Goal: Book appointment/travel/reservation

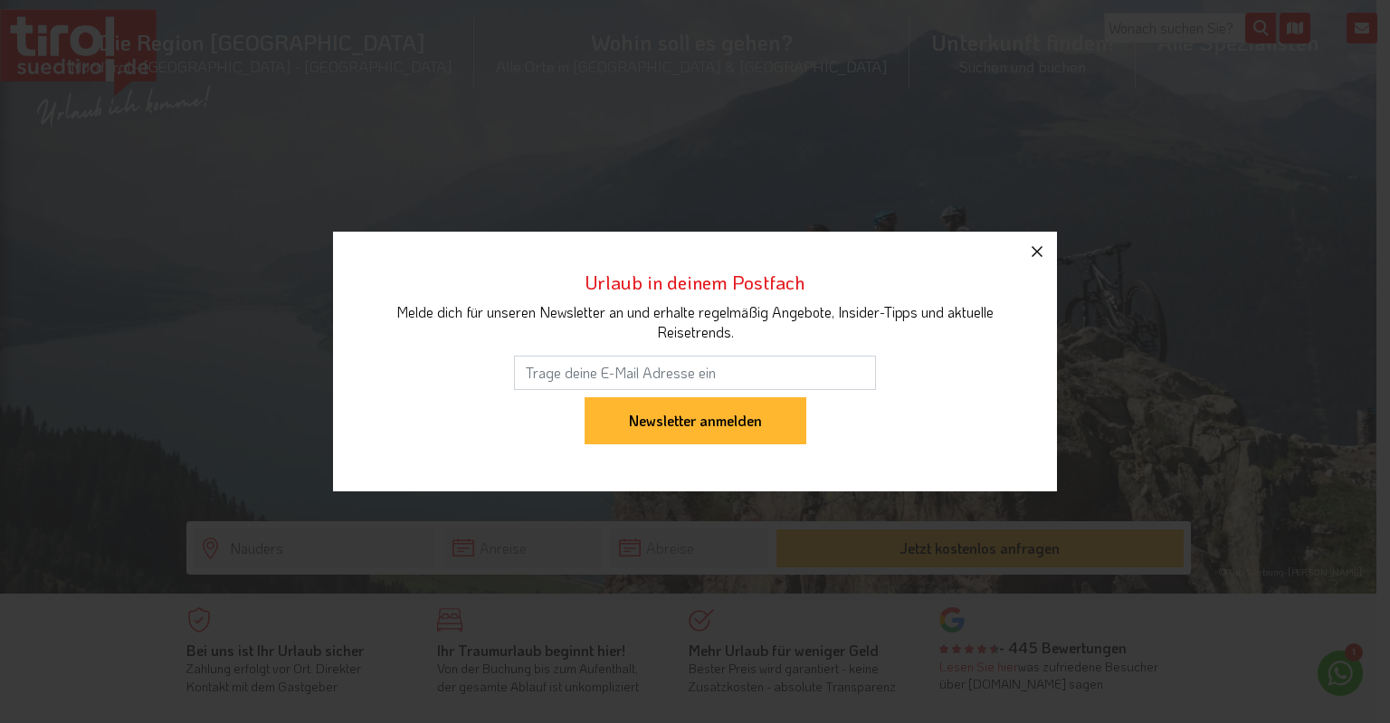
click at [1043, 252] on icon "button" at bounding box center [1037, 252] width 22 height 22
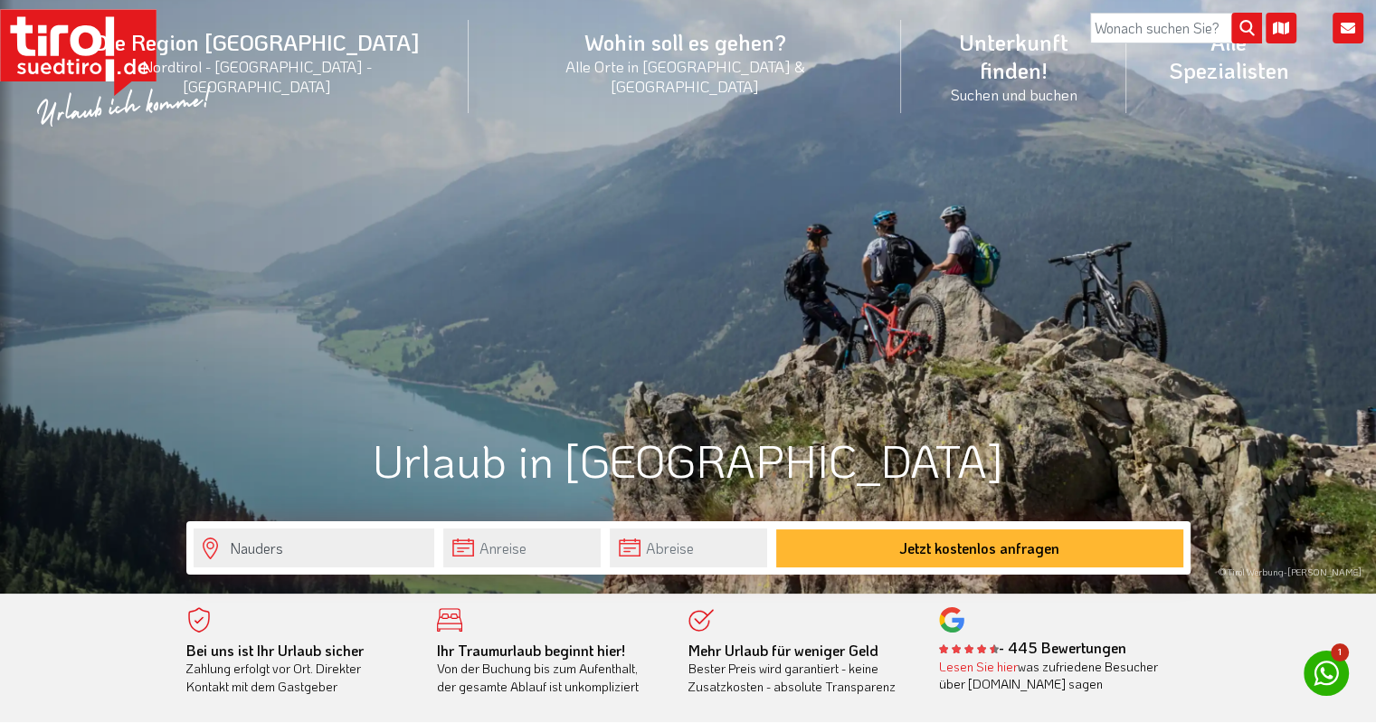
scroll to position [181, 0]
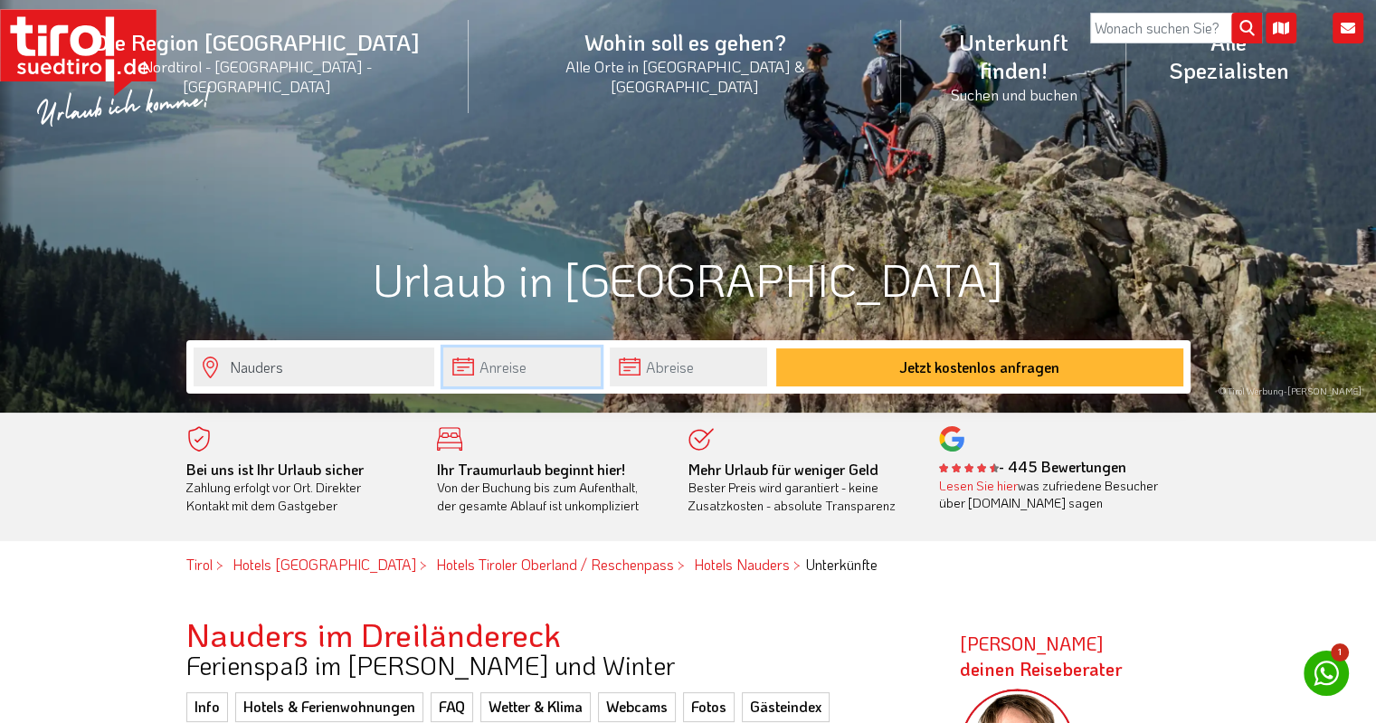
click at [537, 365] on input "text" at bounding box center [521, 366] width 157 height 39
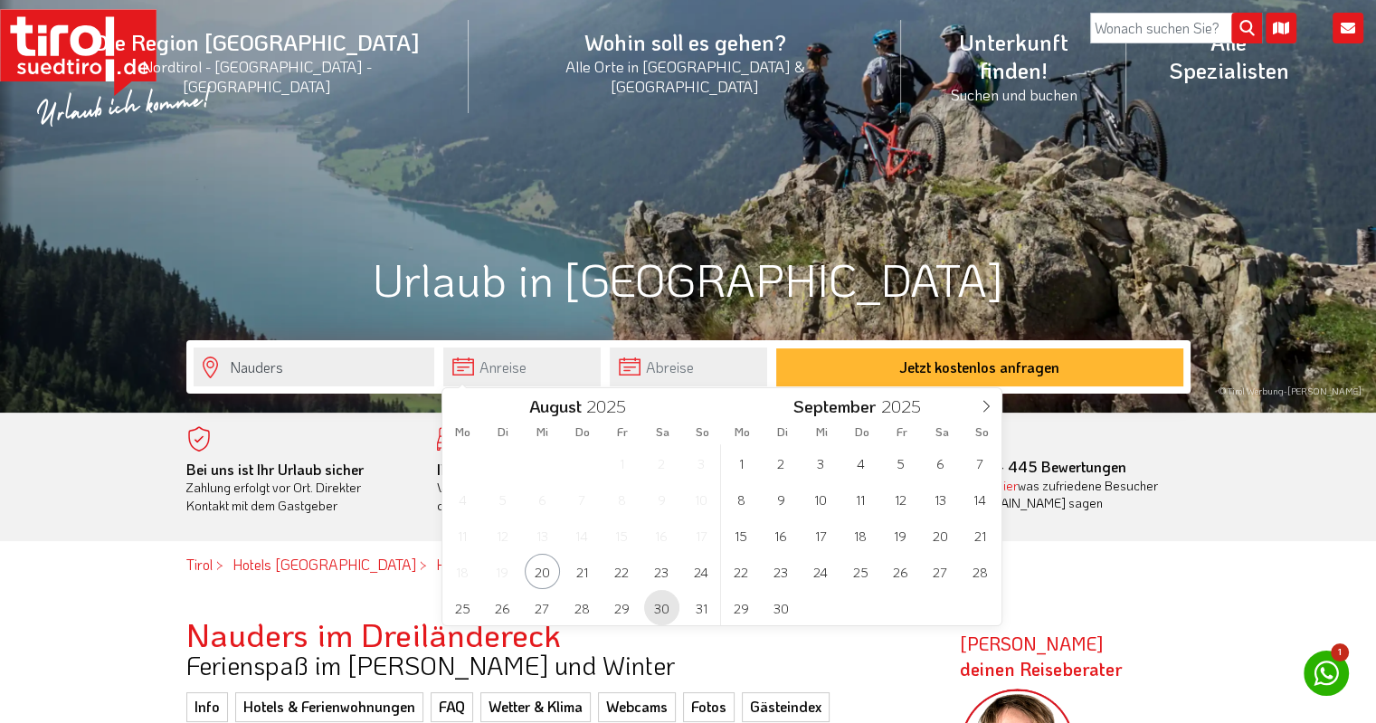
click at [668, 613] on span "30" at bounding box center [661, 607] width 35 height 35
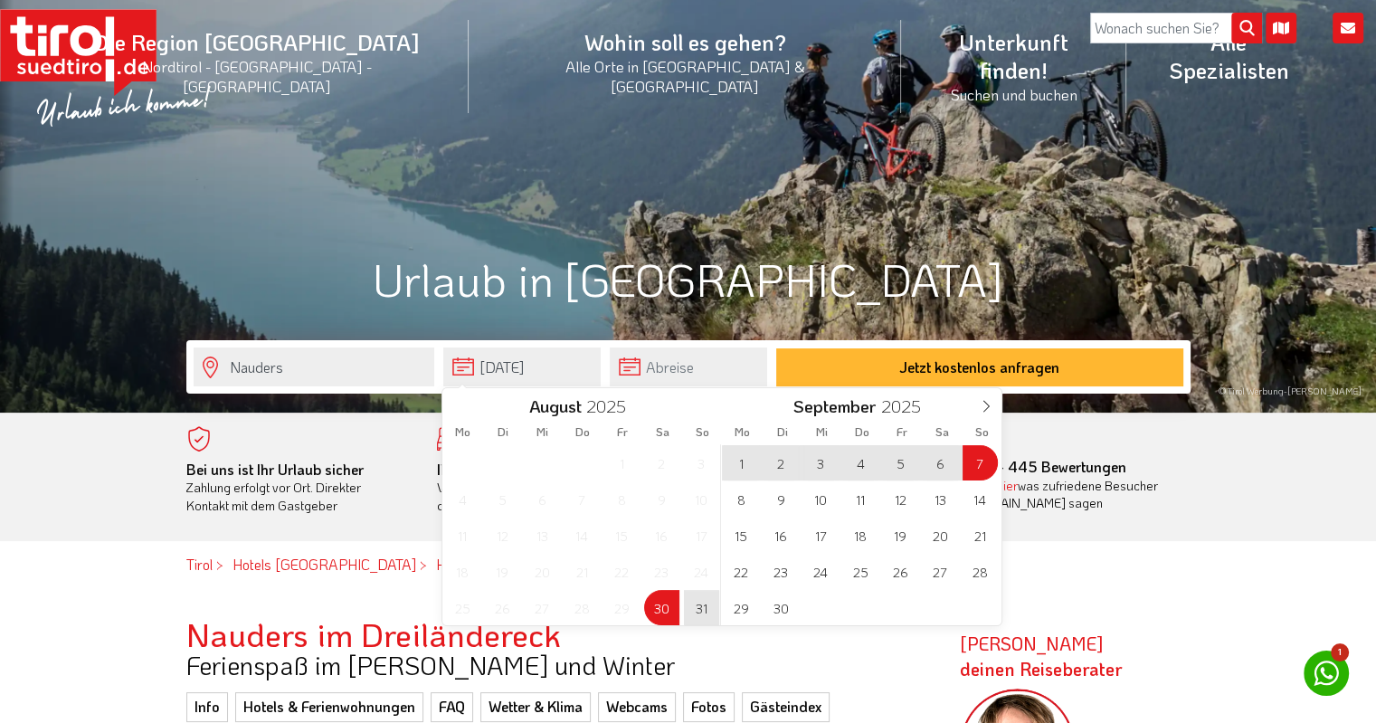
click at [975, 458] on span "7" at bounding box center [980, 462] width 35 height 35
type input "30-08-2025"
type input "07-09-2025"
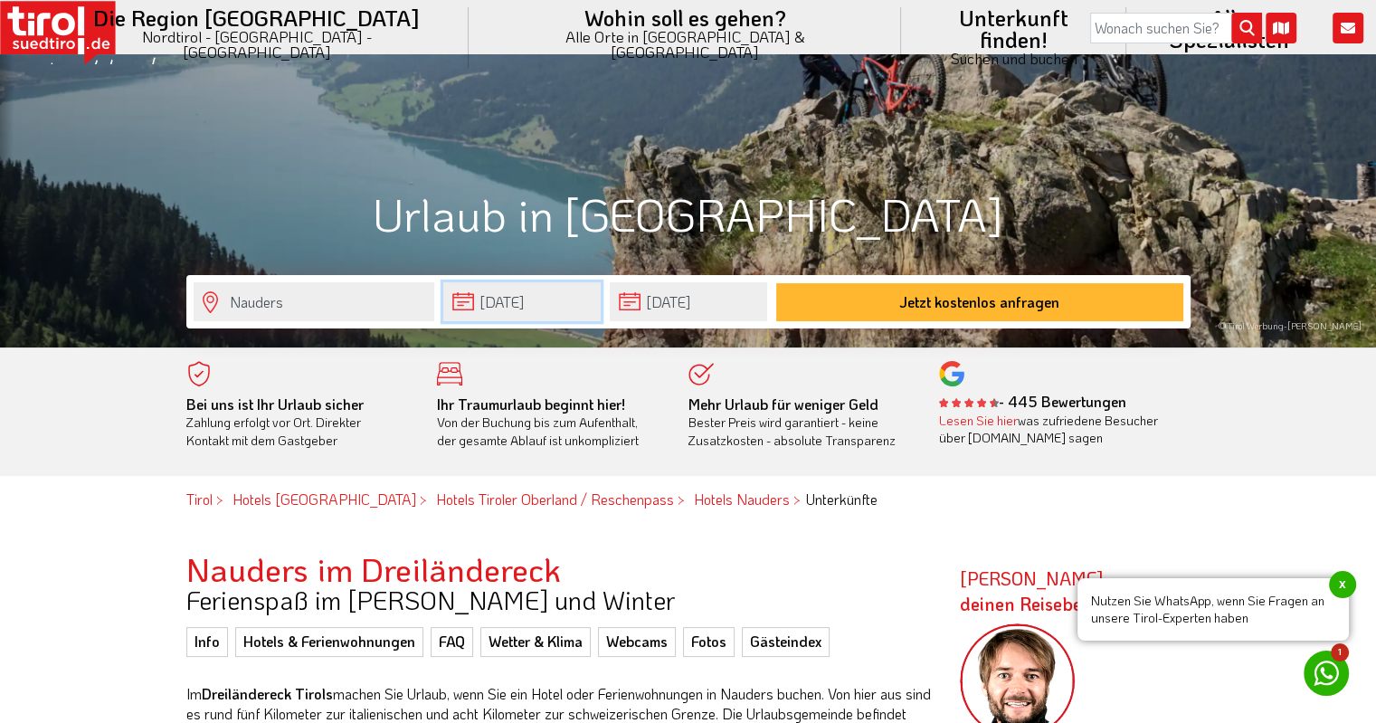
scroll to position [452, 0]
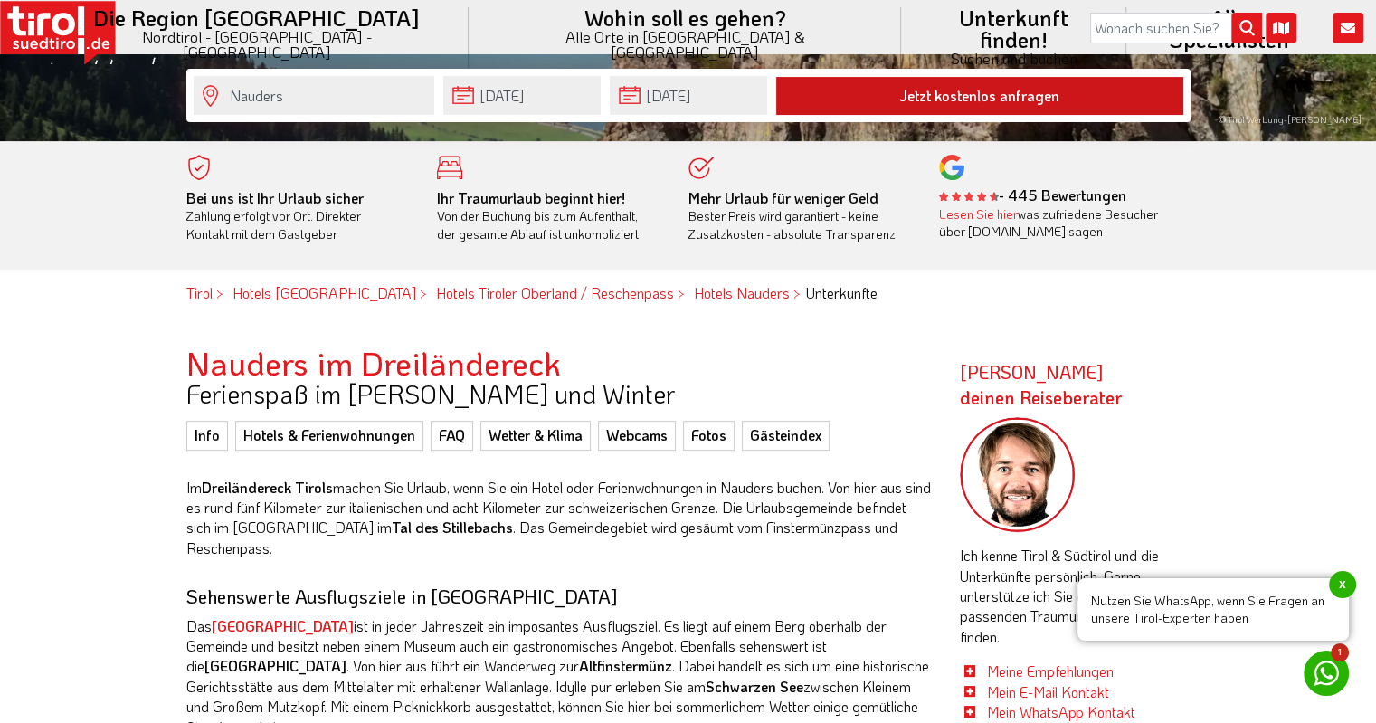
click at [996, 90] on button "Jetzt kostenlos anfragen" at bounding box center [979, 96] width 407 height 38
